Goal: Information Seeking & Learning: Find specific fact

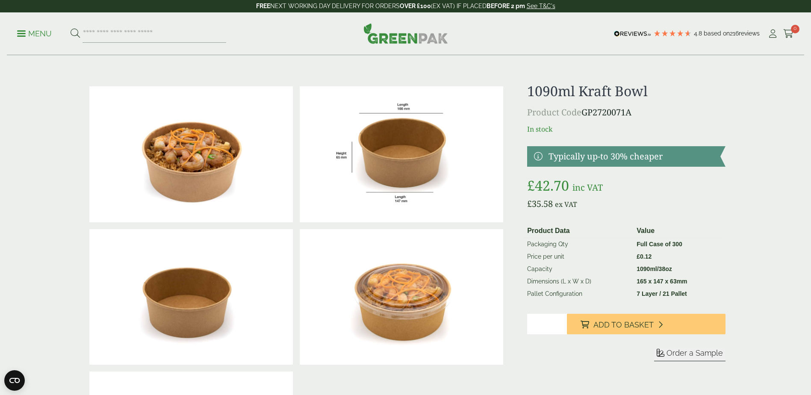
click at [403, 174] on img at bounding box center [401, 154] width 203 height 136
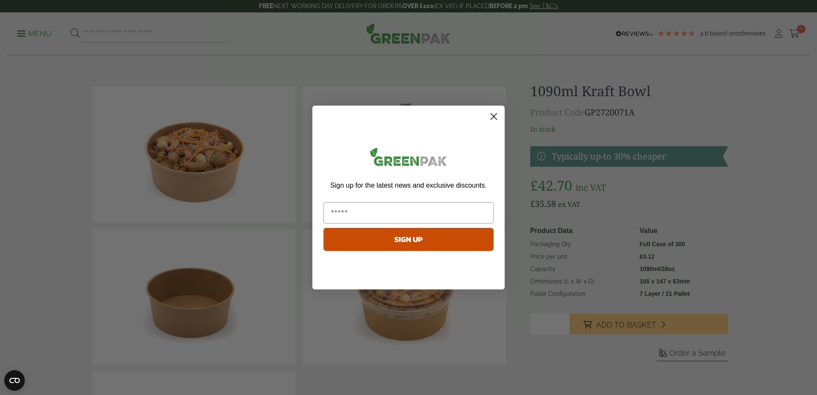
drag, startPoint x: 496, startPoint y: 113, endPoint x: 453, endPoint y: 119, distance: 42.8
click at [496, 113] on circle "Close dialog" at bounding box center [494, 116] width 14 height 14
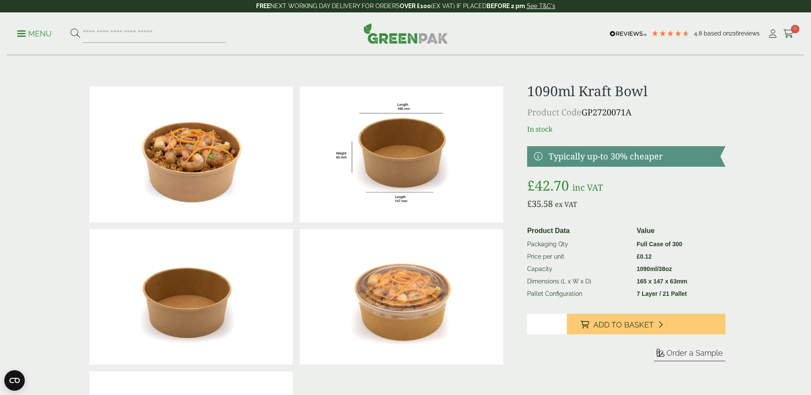
drag, startPoint x: 641, startPoint y: 112, endPoint x: 581, endPoint y: 114, distance: 59.9
click at [581, 114] on p "Product Code GP2720071A" at bounding box center [626, 112] width 198 height 13
copy p "GP2720071A"
drag, startPoint x: 659, startPoint y: 89, endPoint x: 524, endPoint y: 92, distance: 134.2
click at [524, 92] on div at bounding box center [406, 297] width 650 height 428
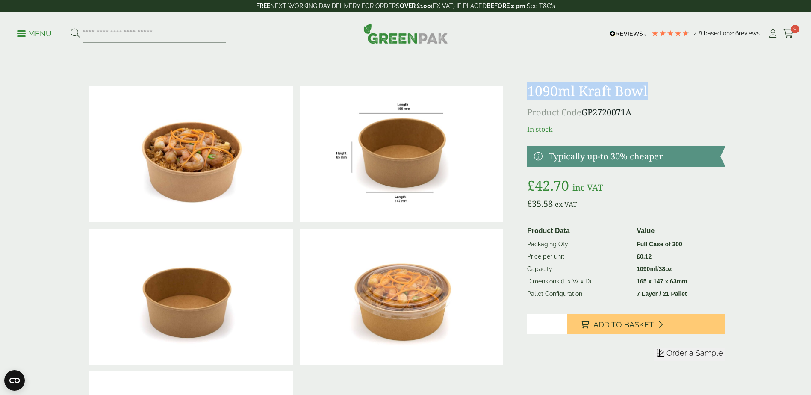
copy h1 "1090ml Kraft Bowl"
